Goal: Information Seeking & Learning: Understand process/instructions

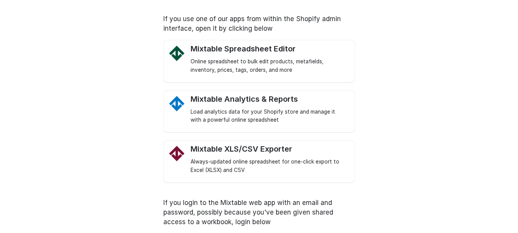
scroll to position [36, 0]
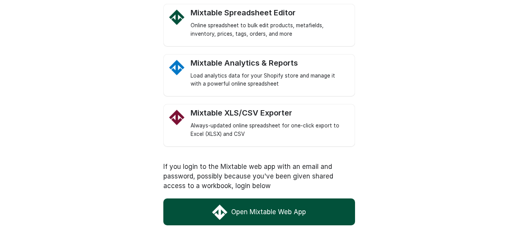
click at [295, 209] on link "Open Mixtable Web App" at bounding box center [259, 211] width 192 height 27
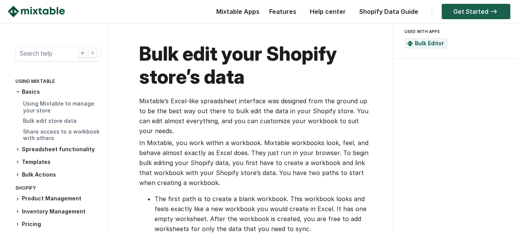
click at [460, 9] on link "Get Started" at bounding box center [476, 11] width 69 height 15
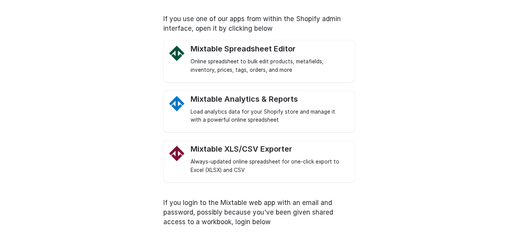
scroll to position [36, 0]
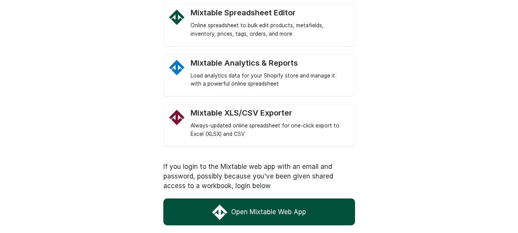
click at [255, 210] on link "Open Mixtable Web App" at bounding box center [259, 211] width 192 height 27
